Goal: Navigation & Orientation: Find specific page/section

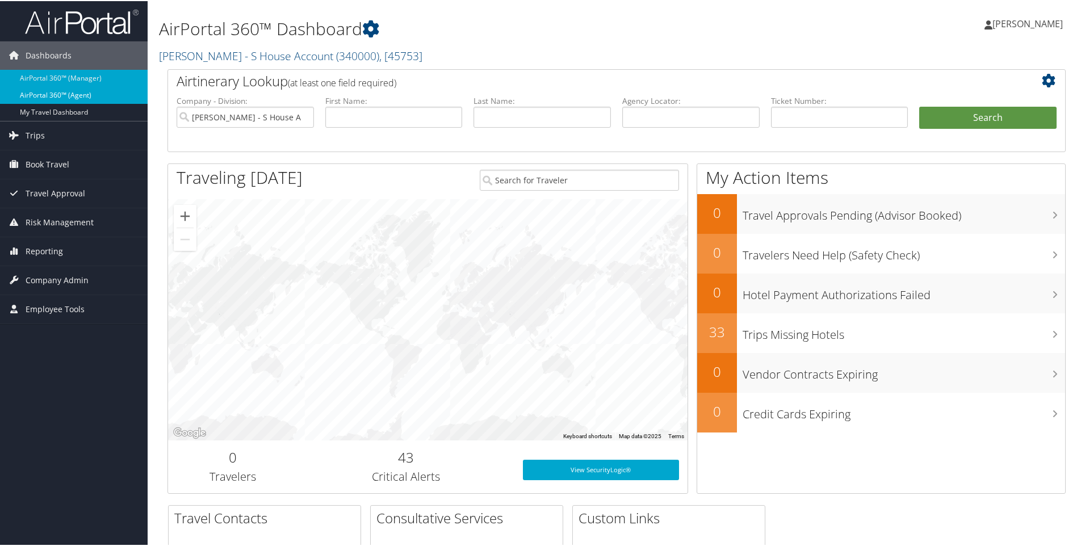
click at [101, 93] on link "AirPortal 360™ (Agent)" at bounding box center [74, 94] width 148 height 17
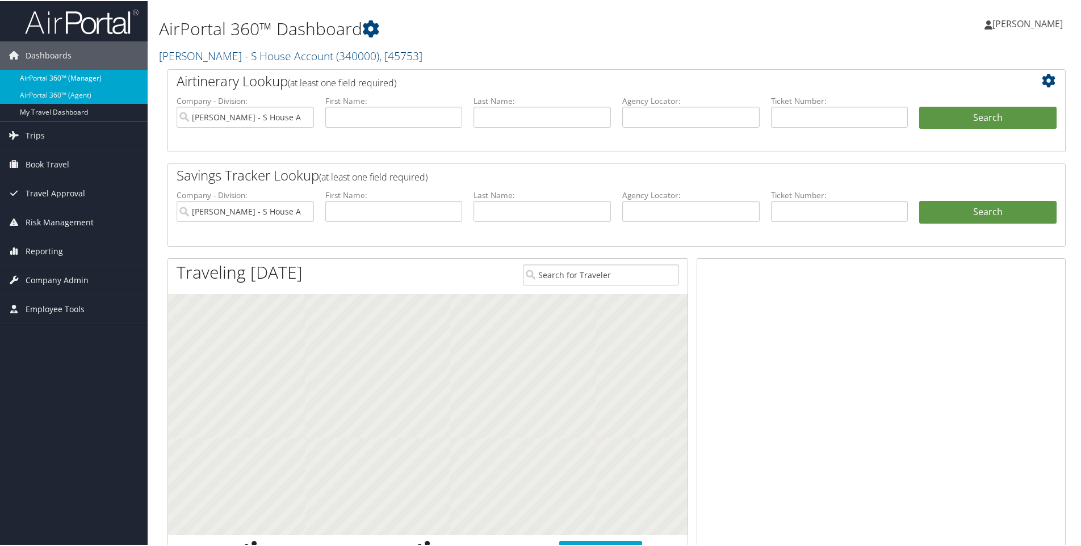
click at [38, 76] on link "AirPortal 360™ (Manager)" at bounding box center [74, 77] width 148 height 17
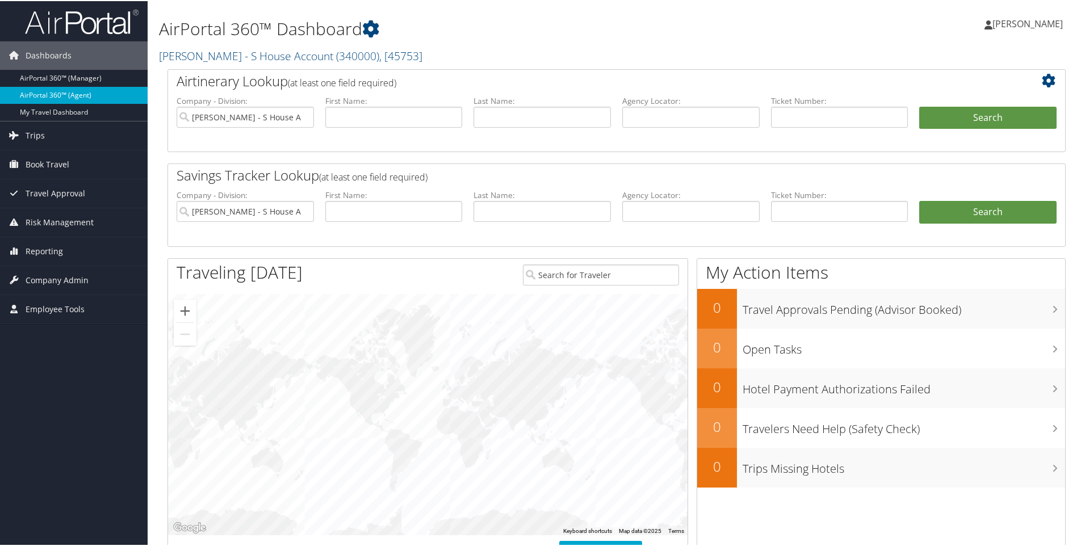
click at [35, 90] on link "AirPortal 360™ (Agent)" at bounding box center [74, 94] width 148 height 17
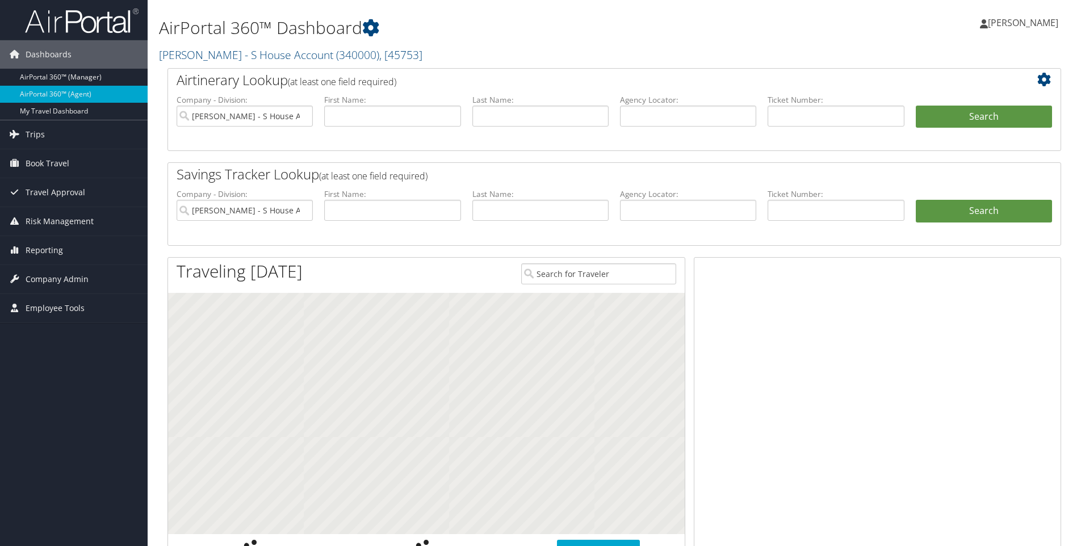
scroll to position [370, 0]
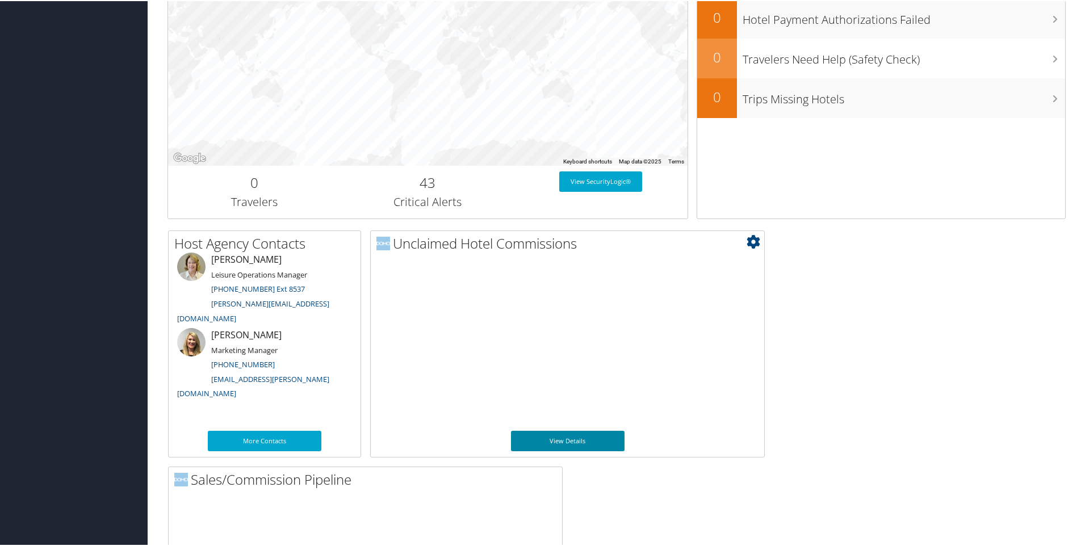
click at [546, 438] on link "View Details" at bounding box center [568, 440] width 114 height 20
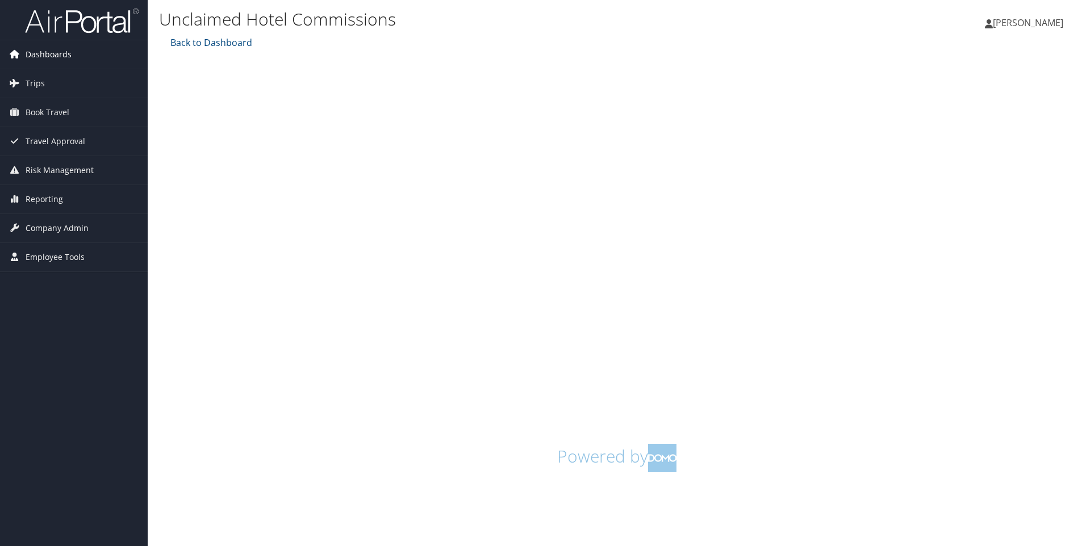
click at [47, 52] on span "Dashboards" at bounding box center [49, 54] width 46 height 28
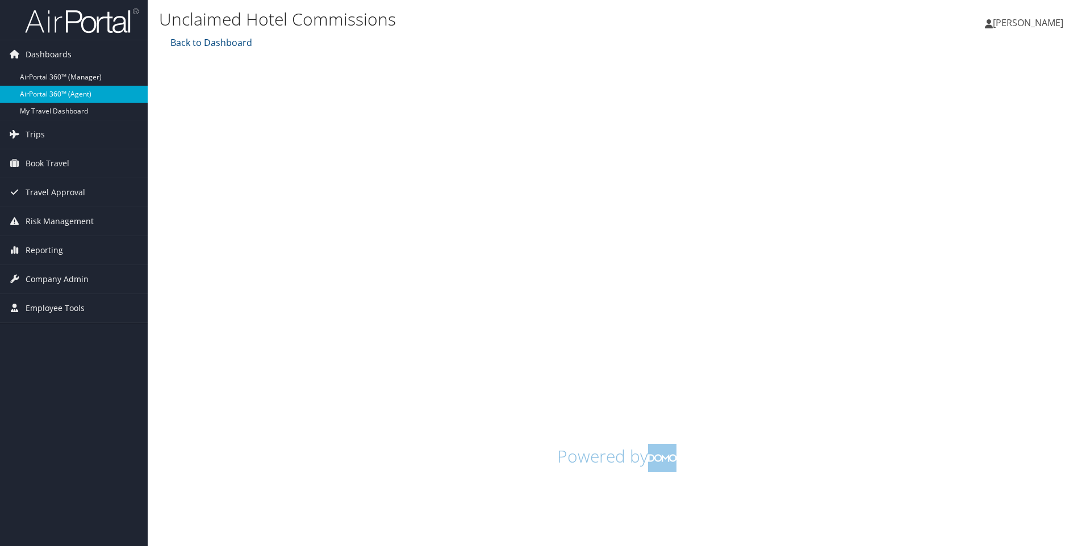
click at [61, 91] on link "AirPortal 360™ (Agent)" at bounding box center [74, 94] width 148 height 17
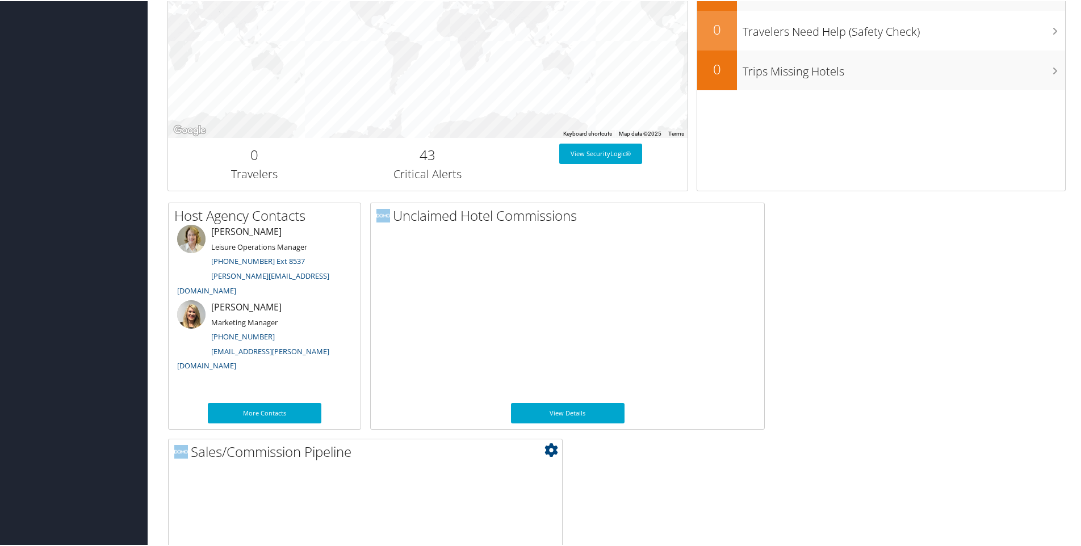
scroll to position [525, 0]
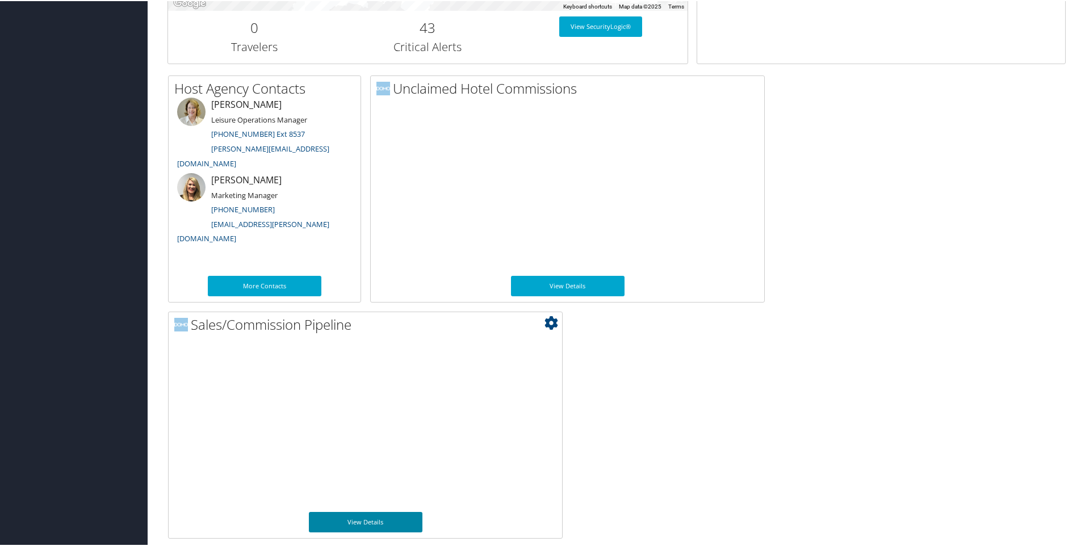
click at [350, 528] on link "View Details" at bounding box center [366, 521] width 114 height 20
